Goal: Transaction & Acquisition: Book appointment/travel/reservation

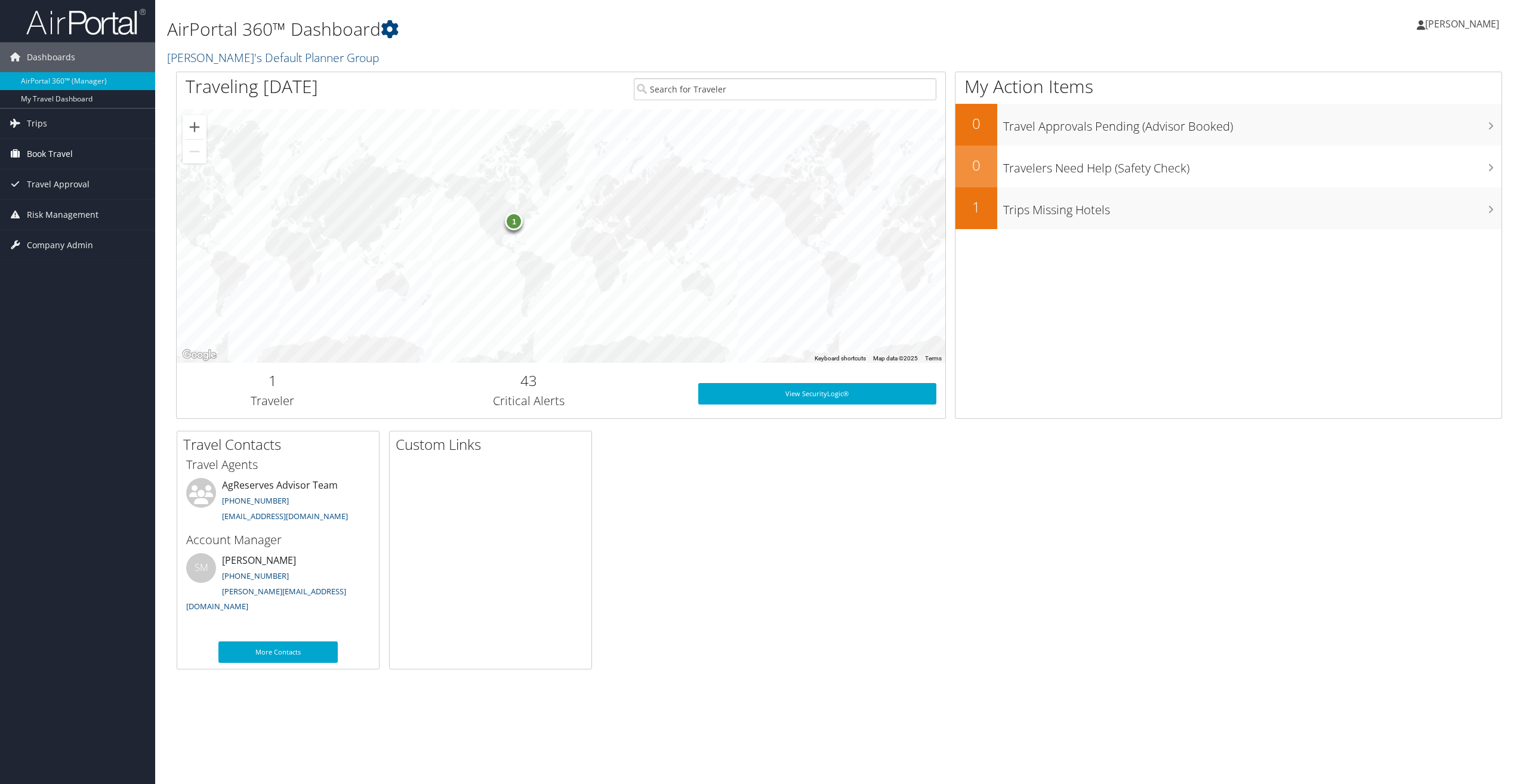
click at [55, 154] on span "Book Travel" at bounding box center [49, 154] width 46 height 30
click at [66, 214] on link "Book/Manage Online Trips" at bounding box center [78, 214] width 155 height 18
